Goal: Information Seeking & Learning: Learn about a topic

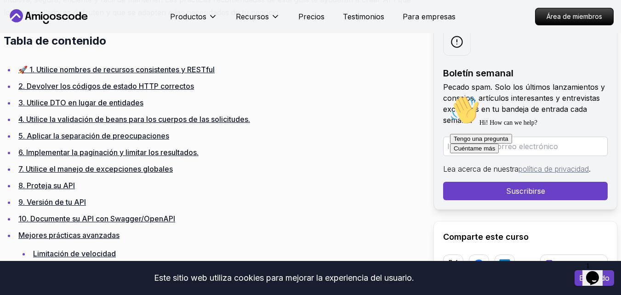
scroll to position [603, 0]
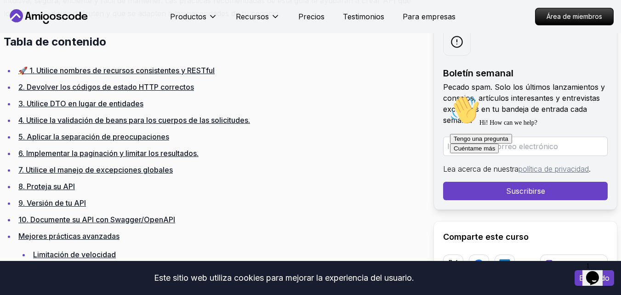
click at [173, 71] on font "🚀 1. Utilice nombres de recursos consistentes y RESTful" at bounding box center [116, 70] width 196 height 9
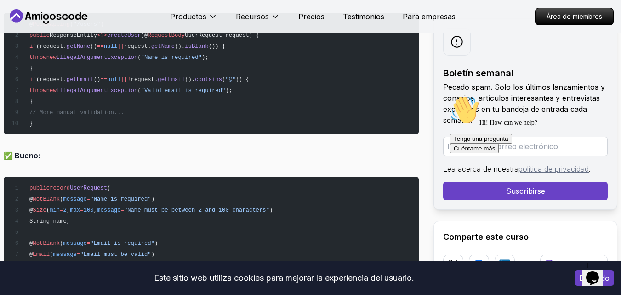
scroll to position [3383, 0]
